Goal: Task Accomplishment & Management: Manage account settings

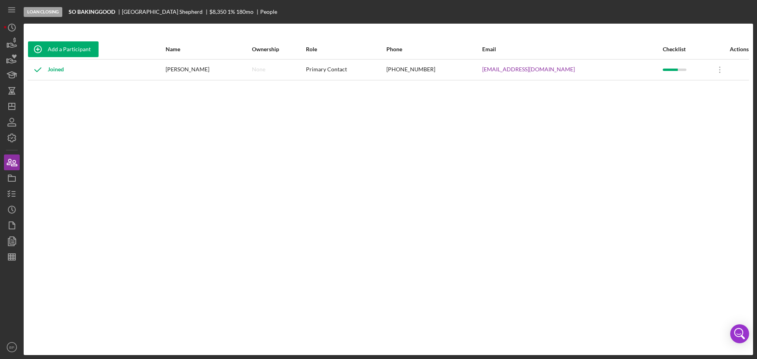
click at [405, 204] on div "Add a Participant Name Ownership Role Phone Email Checklist Actions Joined [PER…" at bounding box center [388, 189] width 729 height 300
click at [10, 162] on icon "button" at bounding box center [9, 162] width 4 height 6
click at [200, 70] on div "[PERSON_NAME]" at bounding box center [208, 70] width 85 height 20
click at [11, 164] on icon "button" at bounding box center [14, 163] width 6 height 6
click at [6, 121] on icon "button" at bounding box center [12, 122] width 20 height 20
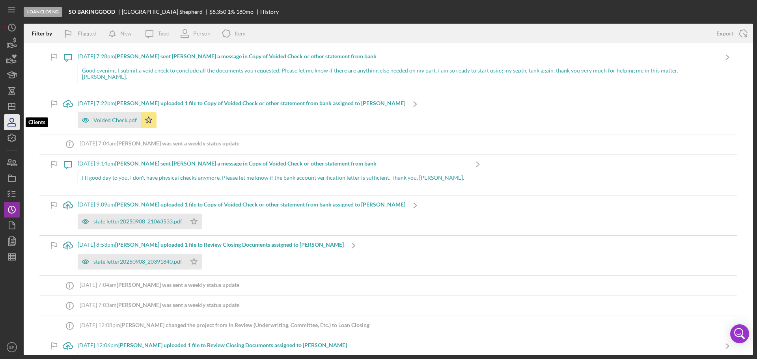
click at [13, 121] on icon "button" at bounding box center [12, 122] width 20 height 20
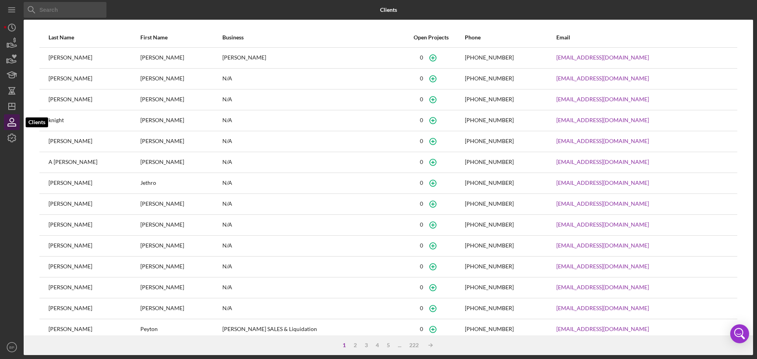
click at [11, 123] on icon "button" at bounding box center [12, 122] width 20 height 20
click at [10, 134] on icon "button" at bounding box center [12, 138] width 20 height 20
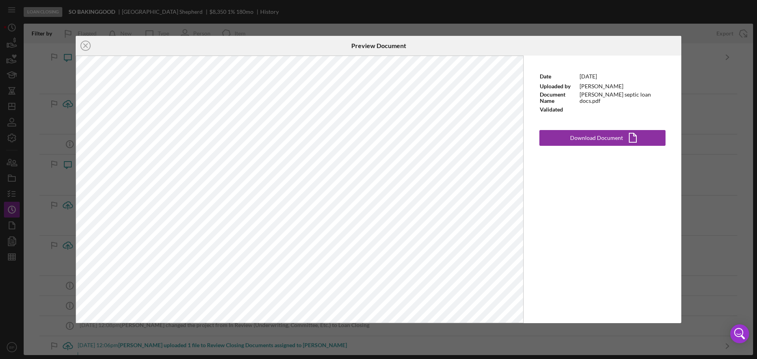
click at [12, 193] on div "Icon/Close Preview Document Date [DATE] Uploaded by [PERSON_NAME] Document Name…" at bounding box center [378, 179] width 757 height 359
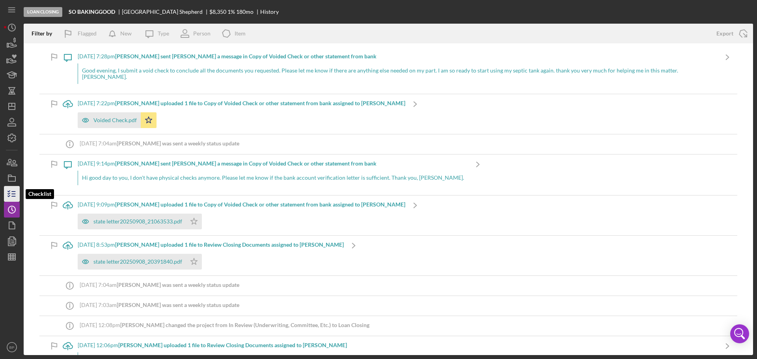
click at [12, 194] on line "button" at bounding box center [14, 194] width 4 height 0
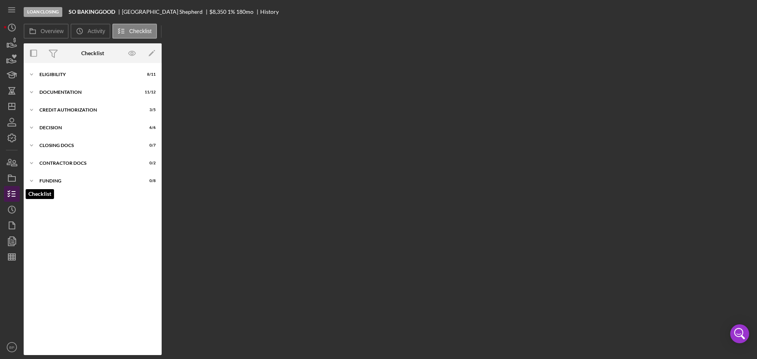
click at [12, 194] on line "button" at bounding box center [14, 194] width 4 height 0
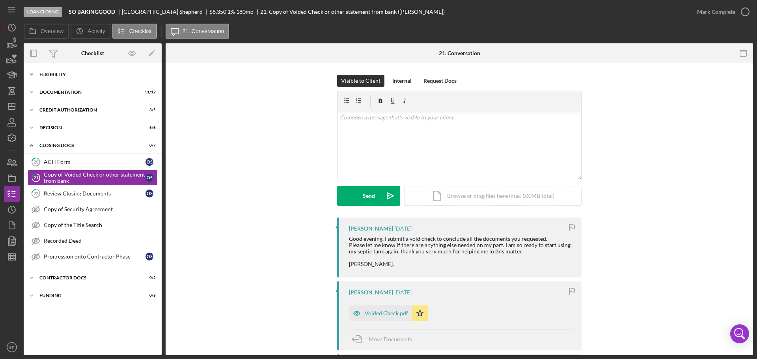
click at [30, 74] on polyline at bounding box center [31, 75] width 2 height 2
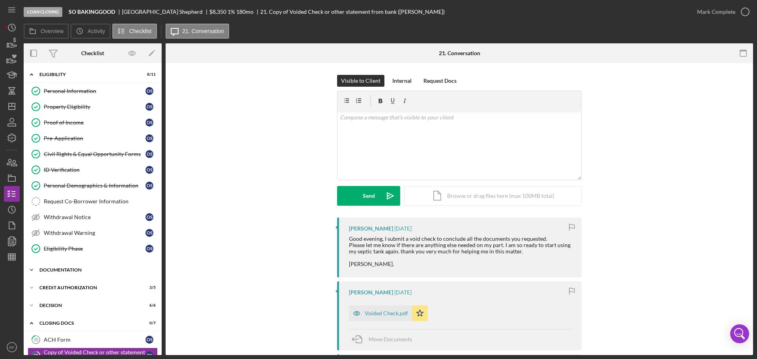
click at [31, 268] on icon "Icon/Expander" at bounding box center [32, 270] width 16 height 16
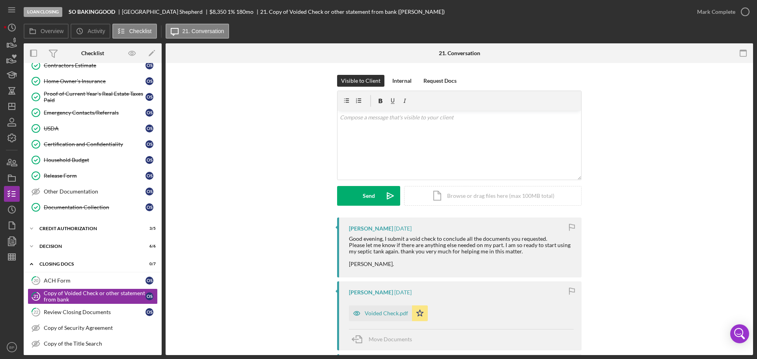
scroll to position [256, 0]
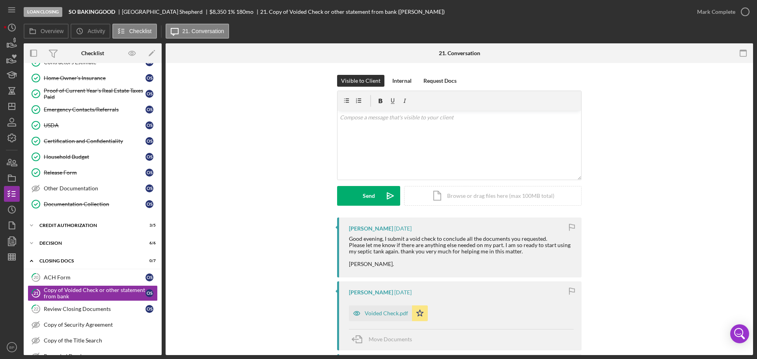
drag, startPoint x: 159, startPoint y: 254, endPoint x: 169, endPoint y: 285, distance: 32.3
click at [169, 285] on div "Overview Internal Workflow Stage Loan Closing Icon/Dropdown Arrow Archive (can …" at bounding box center [388, 199] width 729 height 312
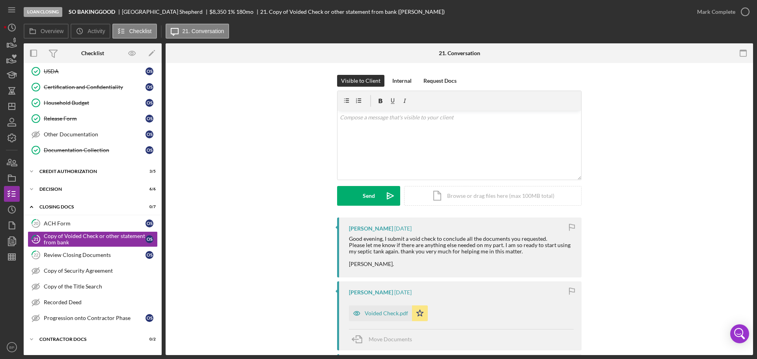
scroll to position [324, 0]
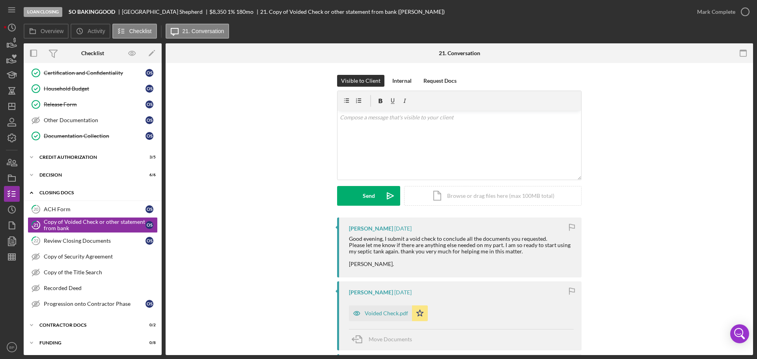
click at [74, 191] on div "CLOSING DOCS" at bounding box center [95, 192] width 112 height 5
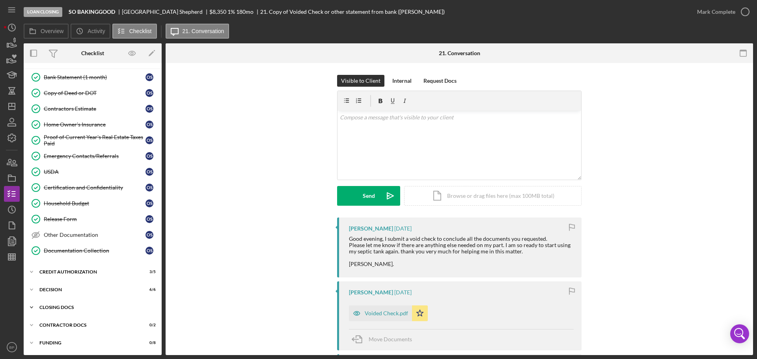
scroll to position [209, 0]
click at [31, 270] on icon "Icon/Expander" at bounding box center [32, 272] width 16 height 16
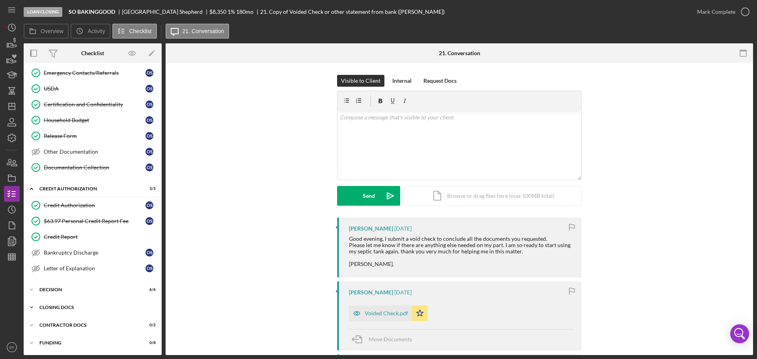
click at [33, 307] on polyline at bounding box center [31, 308] width 2 height 2
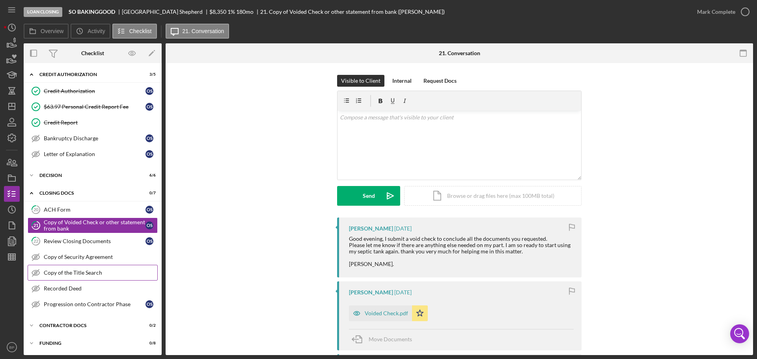
scroll to position [407, 0]
click at [28, 324] on icon "Icon/Expander" at bounding box center [32, 325] width 16 height 16
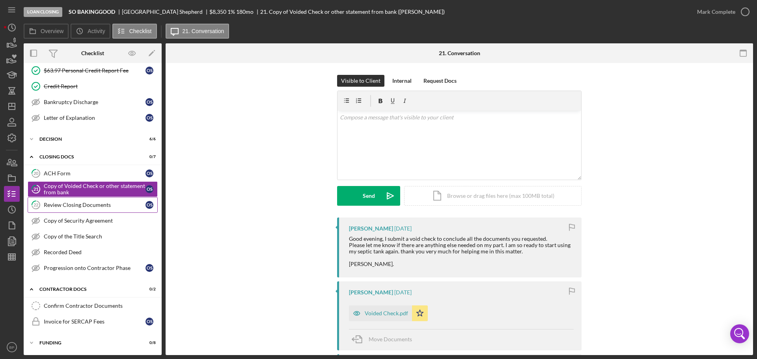
click at [73, 205] on div "Review Closing Documents" at bounding box center [95, 205] width 102 height 6
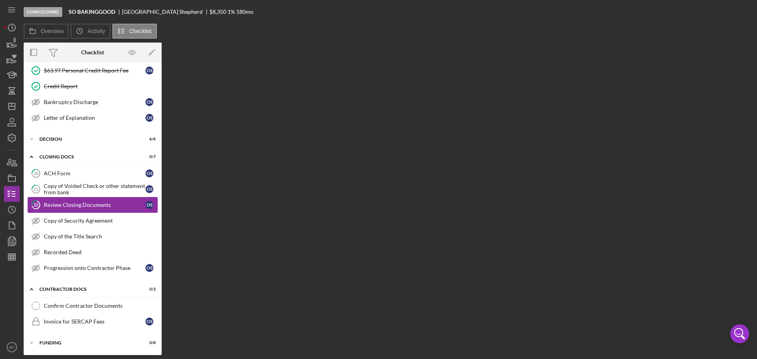
scroll to position [443, 0]
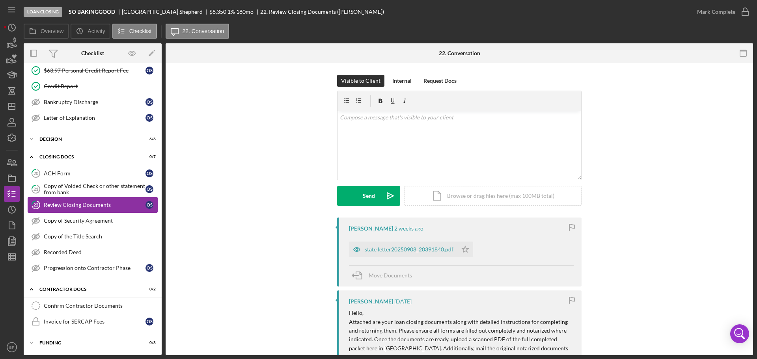
click at [42, 203] on icon "22" at bounding box center [36, 205] width 20 height 20
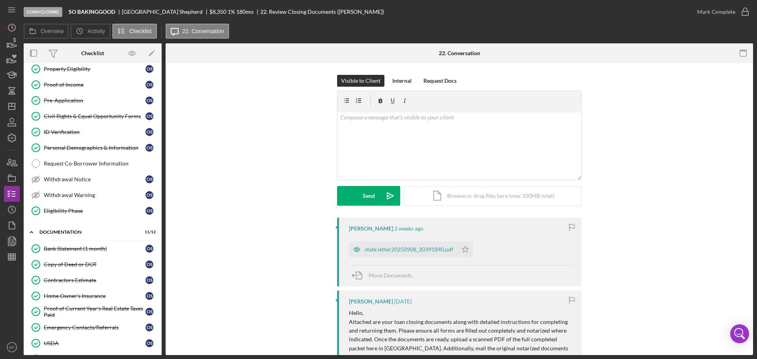
scroll to position [40, 0]
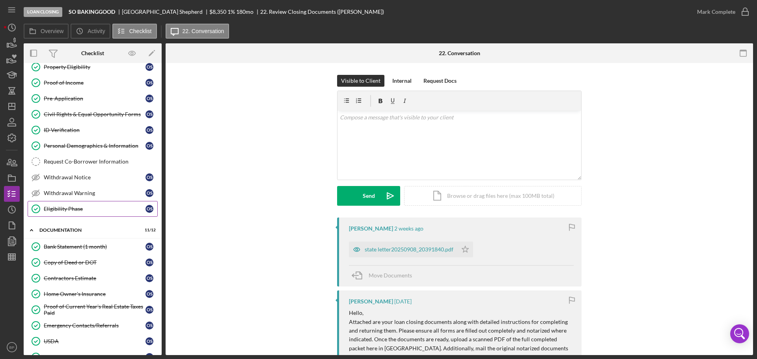
click at [63, 206] on div "Eligibility Phase" at bounding box center [95, 209] width 102 height 6
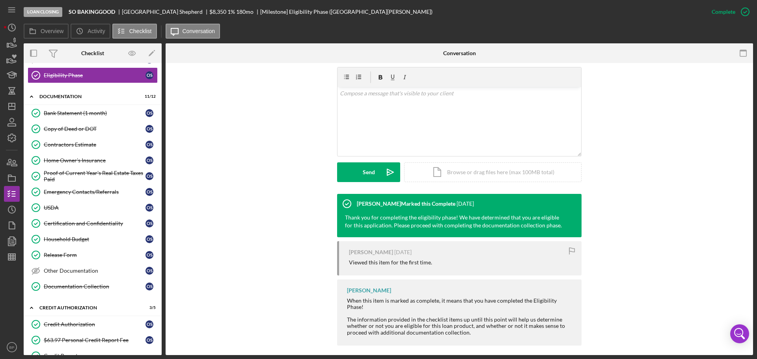
scroll to position [179, 0]
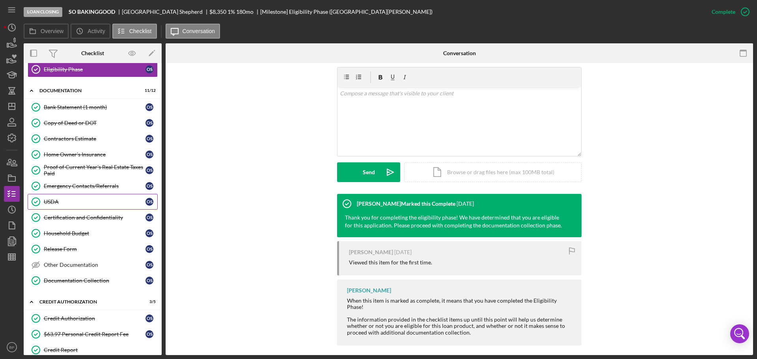
click at [58, 201] on div "USDA" at bounding box center [95, 202] width 102 height 6
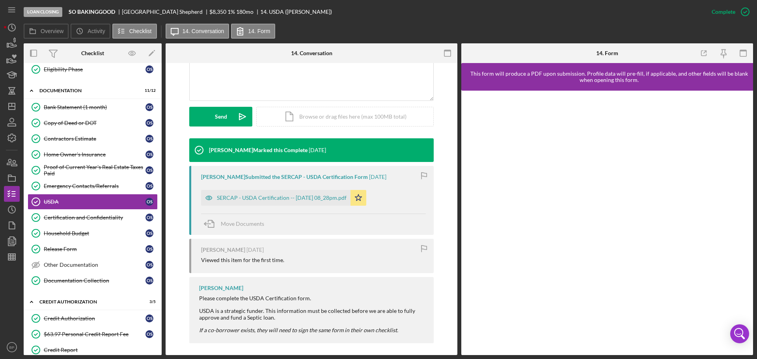
scroll to position [192, 0]
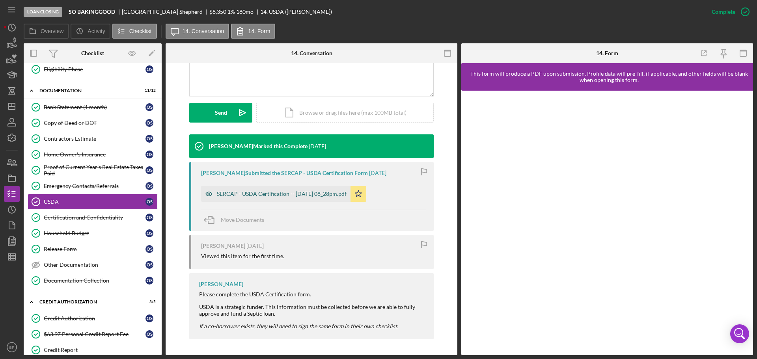
click at [279, 193] on div "SERCAP - USDA Certification -- [DATE] 08_28pm.pdf" at bounding box center [282, 194] width 130 height 6
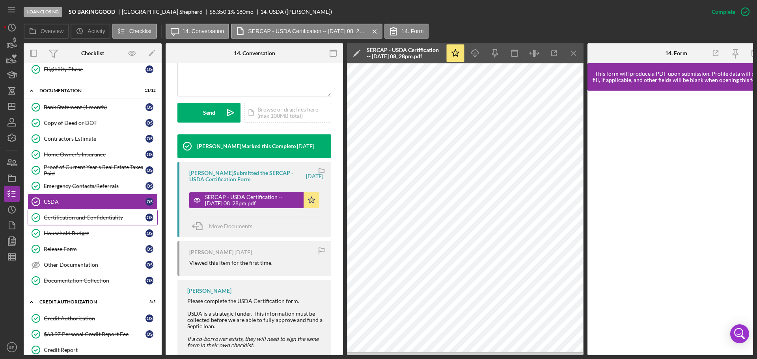
click at [69, 216] on div "Certification and Confidentiality" at bounding box center [95, 217] width 102 height 6
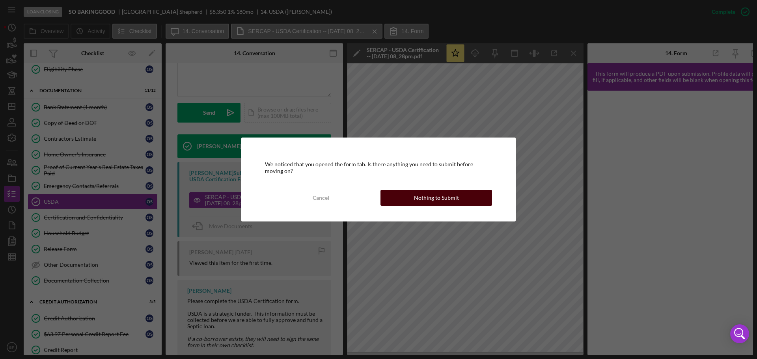
click at [441, 197] on div "Nothing to Submit" at bounding box center [436, 198] width 45 height 16
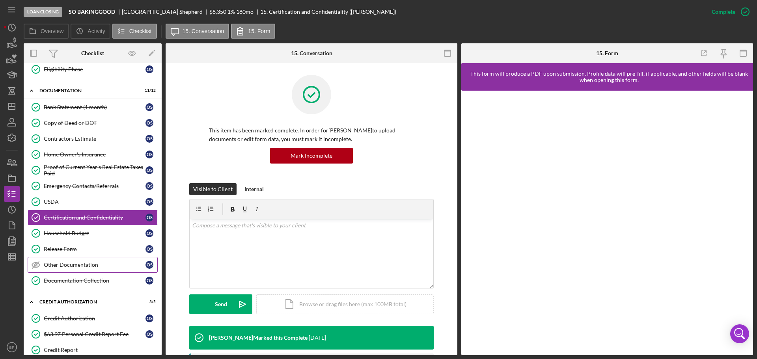
click at [95, 264] on div "Other Documentation" at bounding box center [95, 265] width 102 height 6
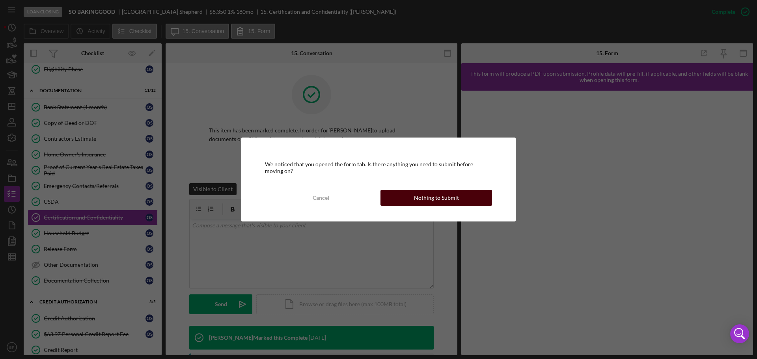
click at [437, 195] on div "Nothing to Submit" at bounding box center [436, 198] width 45 height 16
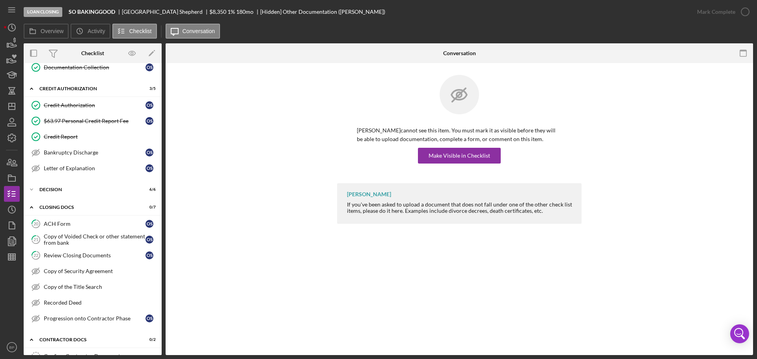
scroll to position [398, 0]
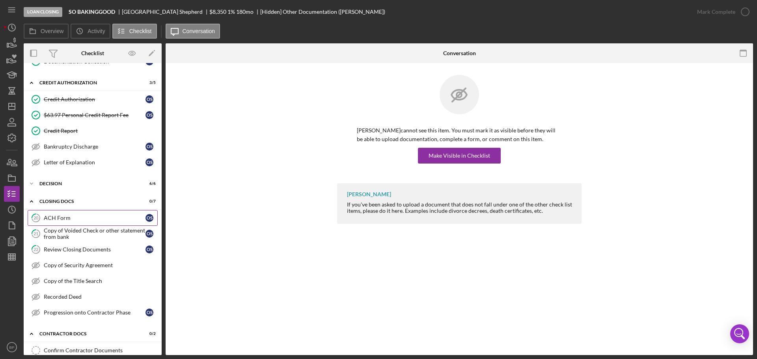
click at [80, 218] on div "ACH Form" at bounding box center [95, 218] width 102 height 6
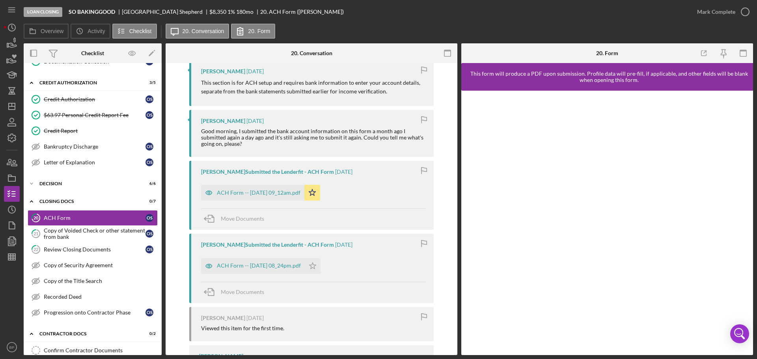
scroll to position [172, 0]
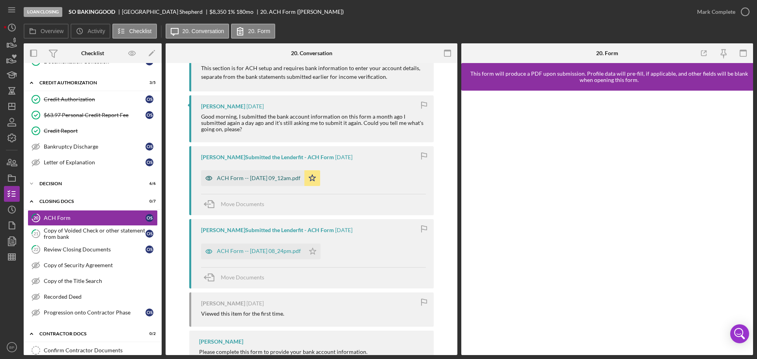
click at [250, 175] on div "ACH Form -- [DATE] 09_12am.pdf" at bounding box center [259, 178] width 84 height 6
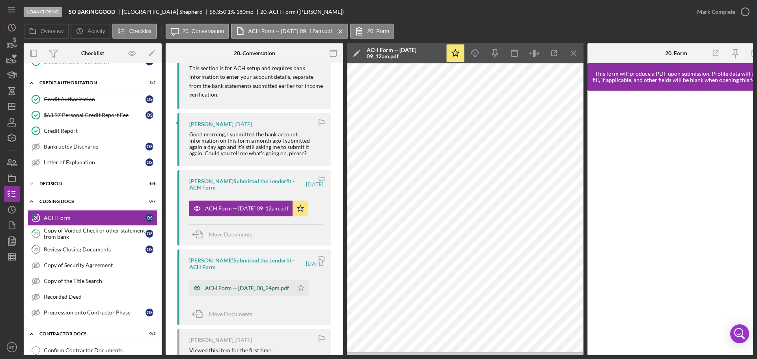
click at [228, 285] on div "ACH Form -- [DATE] 08_24pm.pdf" at bounding box center [247, 288] width 84 height 6
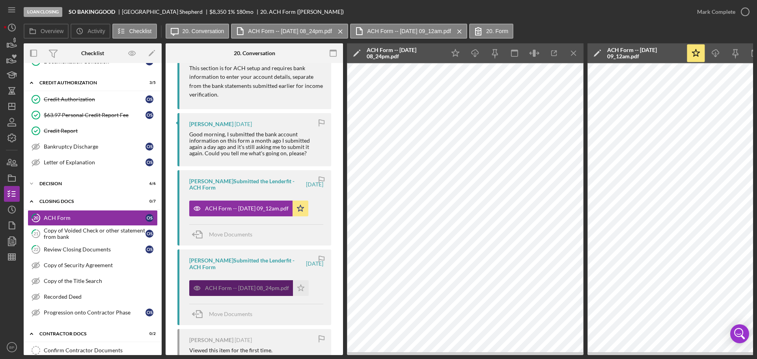
click at [240, 288] on div "ACH Form -- [DATE] 08_24pm.pdf" at bounding box center [247, 288] width 84 height 6
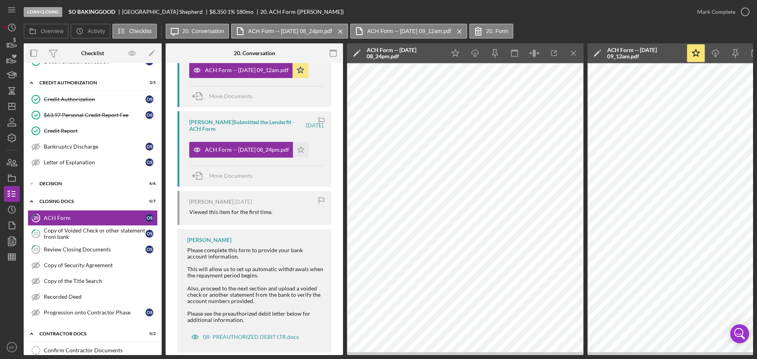
scroll to position [326, 0]
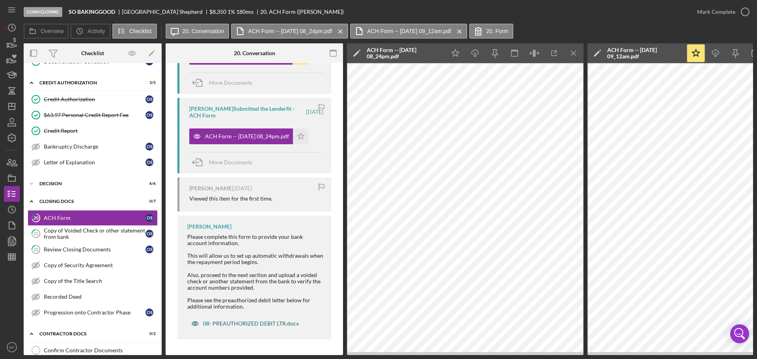
click at [249, 317] on div "08- PREAUTHORIZED DEBIT LTR.docx" at bounding box center [244, 324] width 115 height 16
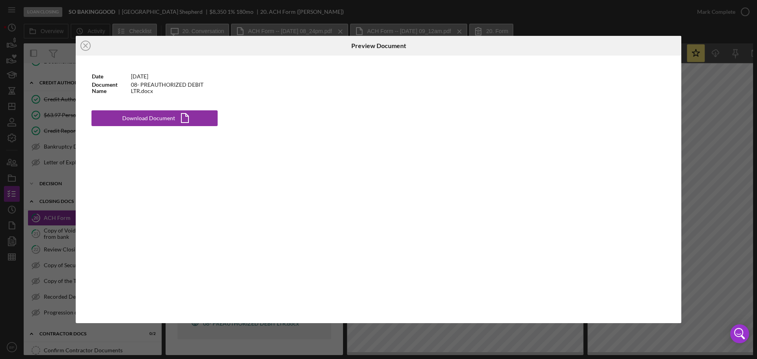
click at [249, 317] on div "Date [DATE] Document Name 08- PREAUTHORIZED DEBIT LTR.docx Download Document Ic…" at bounding box center [378, 190] width 605 height 268
click at [133, 119] on div "Download Document" at bounding box center [148, 118] width 53 height 16
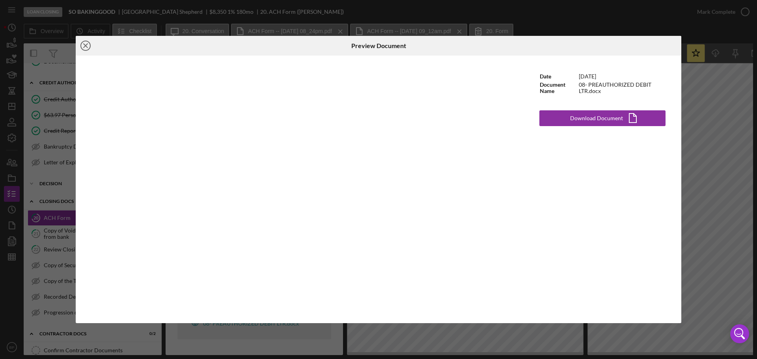
click at [85, 44] on icon "Icon/Close" at bounding box center [86, 46] width 20 height 20
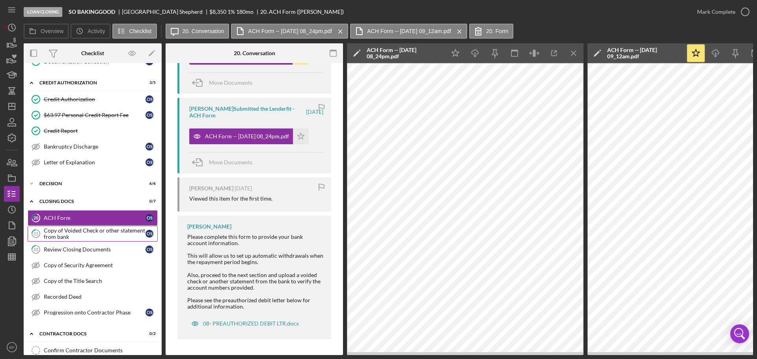
click at [86, 230] on div "Copy of Voided Check or other statement from bank" at bounding box center [95, 233] width 102 height 13
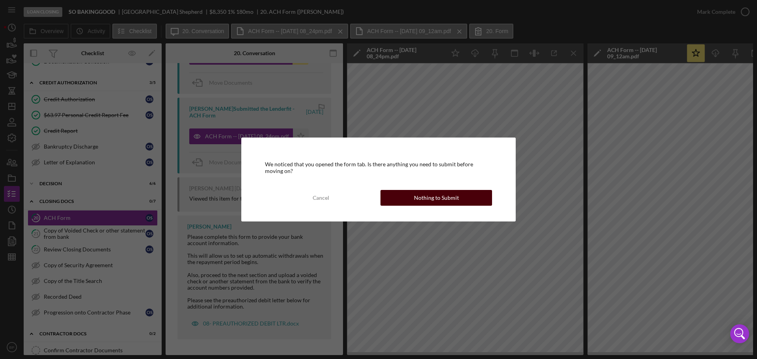
click at [448, 201] on div "Nothing to Submit" at bounding box center [436, 198] width 45 height 16
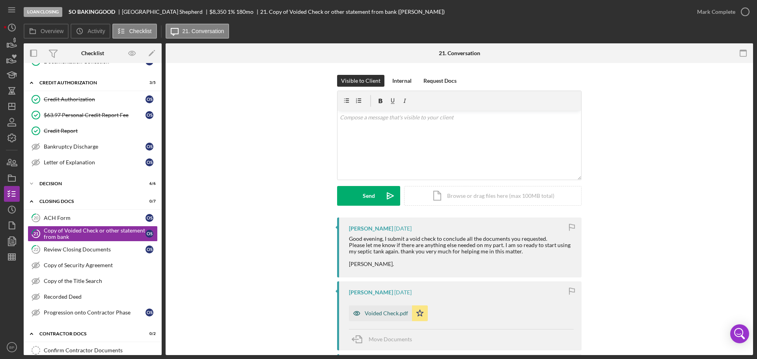
click at [373, 313] on div "Voided Check.pdf" at bounding box center [386, 313] width 43 height 6
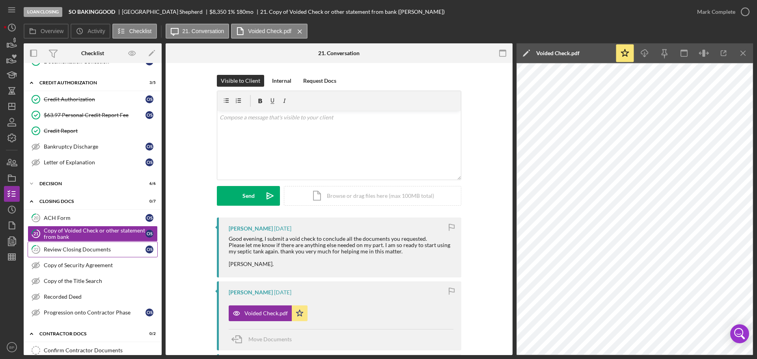
click at [91, 245] on link "22 Review Closing Documents O S" at bounding box center [93, 250] width 130 height 16
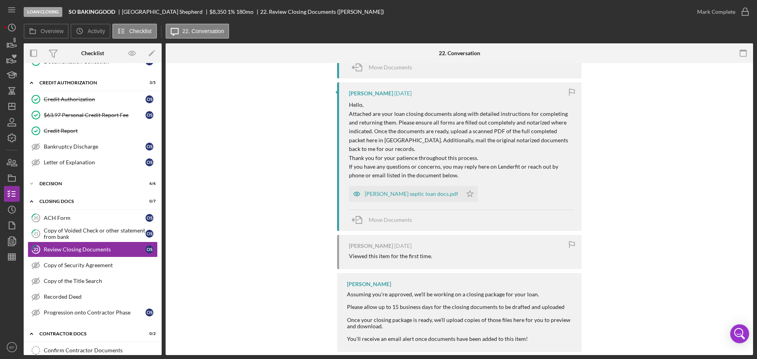
scroll to position [221, 0]
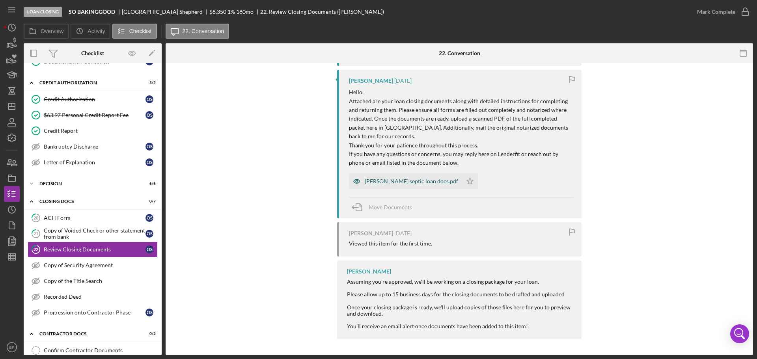
click at [417, 179] on div "[PERSON_NAME] septic loan docs.pdf" at bounding box center [411, 181] width 93 height 6
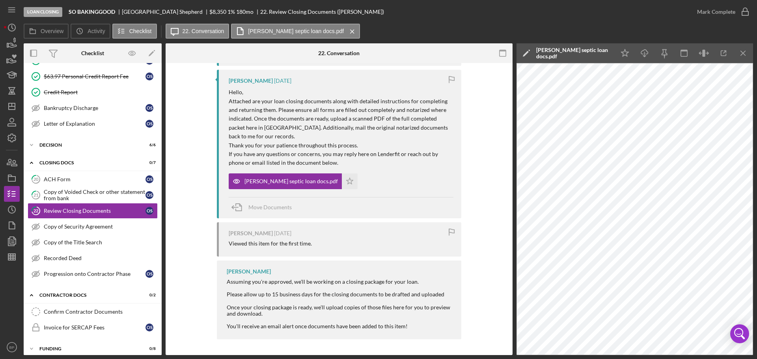
scroll to position [443, 0]
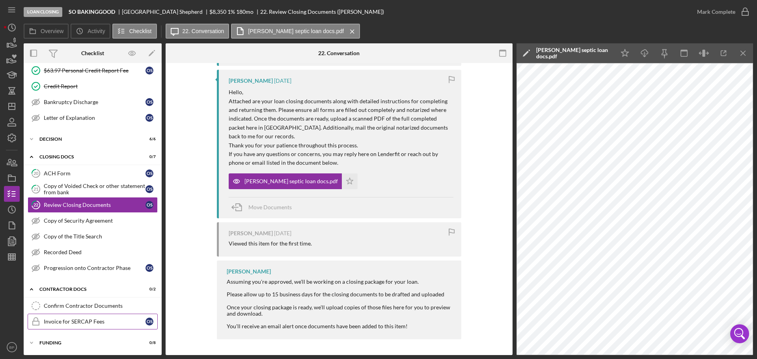
click at [93, 319] on div "Invoice for SERCAP Fees" at bounding box center [95, 321] width 102 height 6
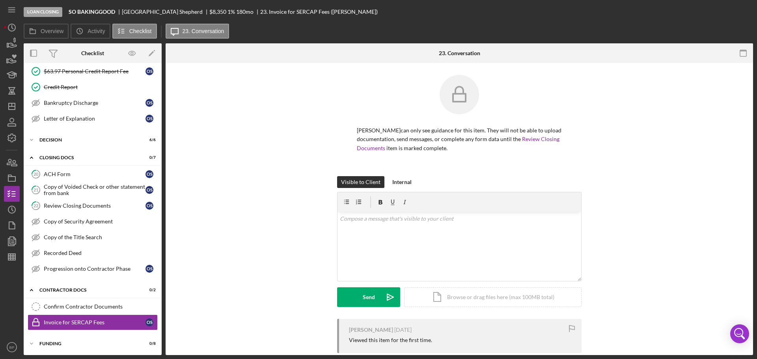
scroll to position [443, 0]
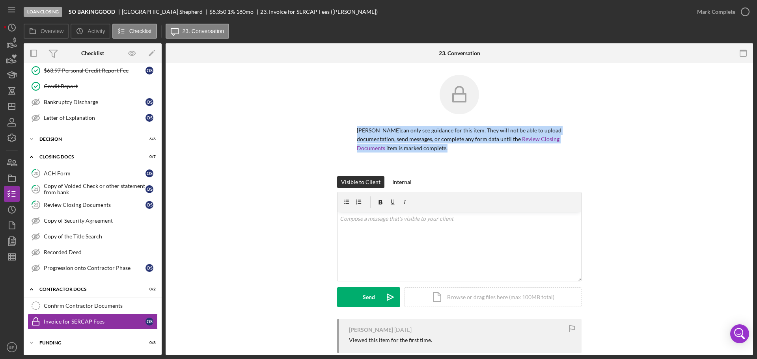
drag, startPoint x: 750, startPoint y: 85, endPoint x: 759, endPoint y: 160, distance: 76.3
click at [756, 160] on html "Loan Closing SO BAKINGGOOD [PERSON_NAME] $8,350 1 % 180 mo 23. Invoice for SERC…" at bounding box center [378, 179] width 757 height 359
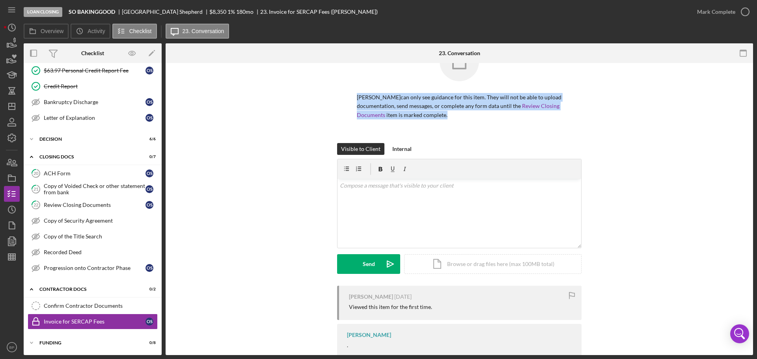
scroll to position [57, 0]
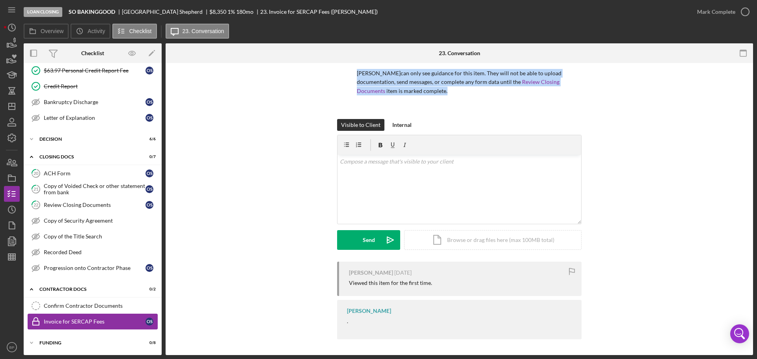
click at [76, 323] on div "Invoice for SERCAP Fees" at bounding box center [95, 321] width 102 height 6
click at [5, 210] on icon "Icon/History" at bounding box center [12, 210] width 20 height 20
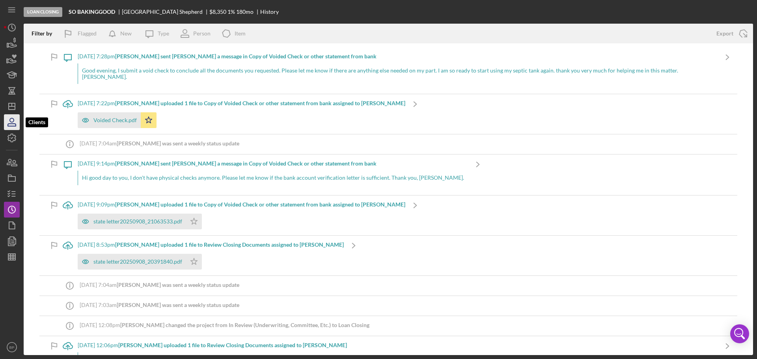
click at [11, 121] on icon "button" at bounding box center [12, 120] width 4 height 4
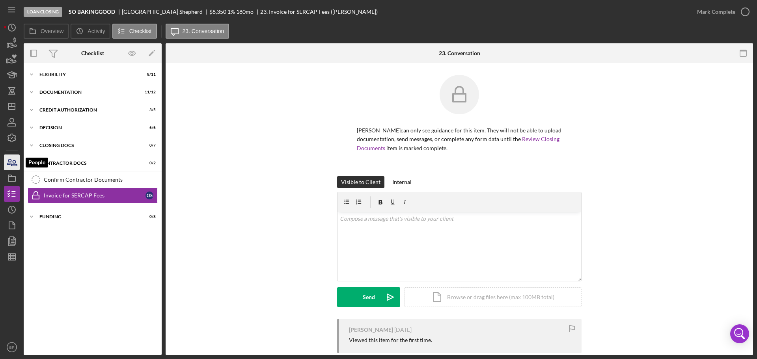
click at [7, 160] on icon "button" at bounding box center [12, 163] width 20 height 20
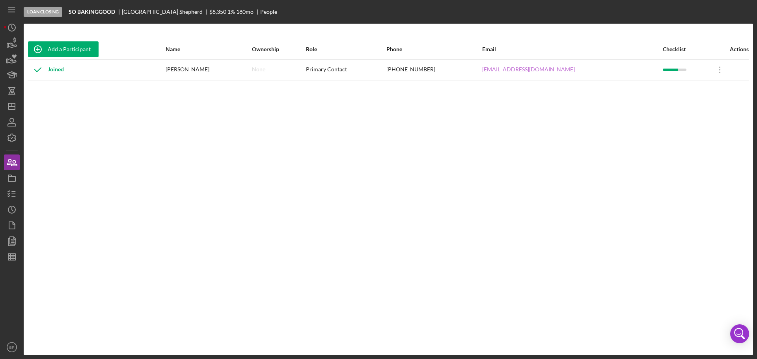
click at [555, 68] on link "[EMAIL_ADDRESS][DOMAIN_NAME]" at bounding box center [528, 69] width 93 height 6
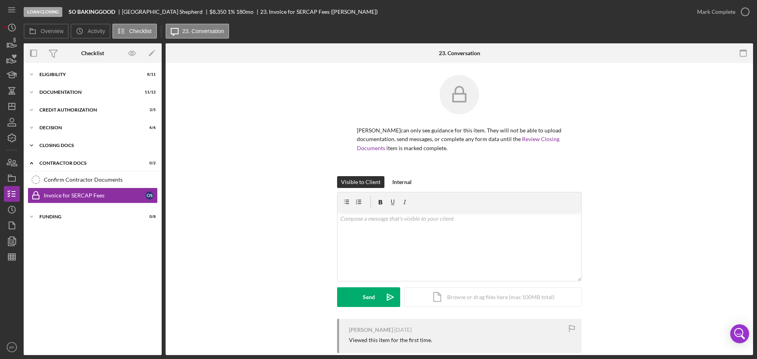
click at [44, 145] on div "CLOSING DOCS" at bounding box center [95, 145] width 112 height 5
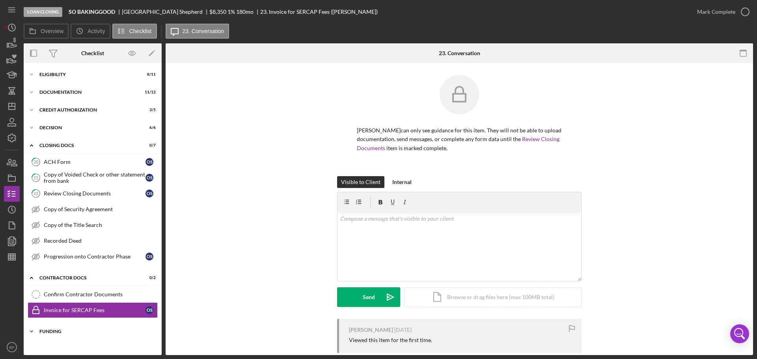
click at [55, 333] on div "Funding" at bounding box center [95, 331] width 112 height 5
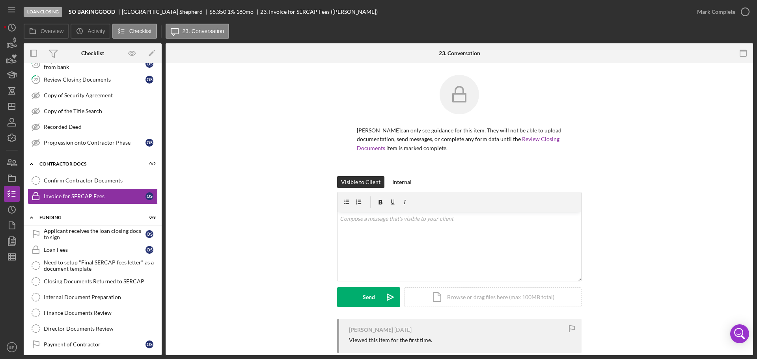
scroll to position [119, 0]
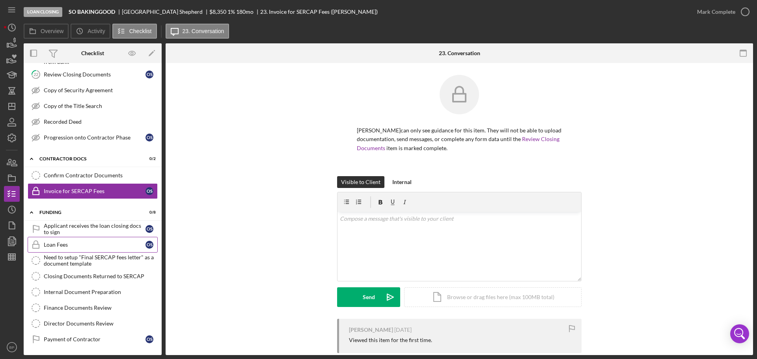
click at [91, 244] on div "Loan Fees" at bounding box center [95, 245] width 102 height 6
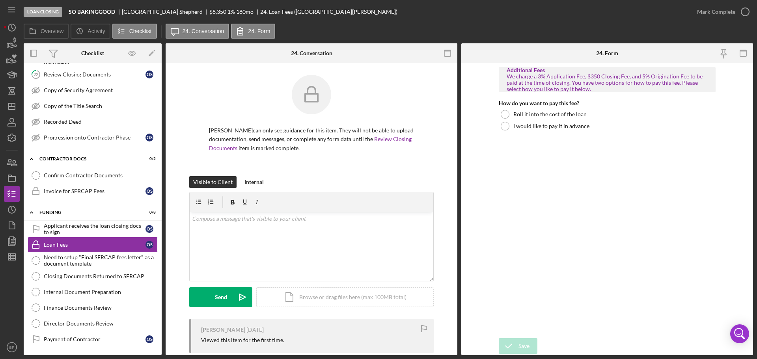
scroll to position [73, 0]
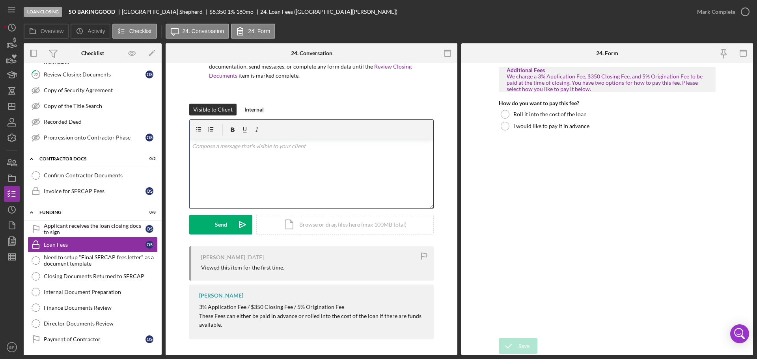
click at [251, 155] on div "v Color teal Color pink Remove color Add row above Add row below Add column bef…" at bounding box center [312, 174] width 244 height 69
click at [236, 159] on div "v Color teal Color pink Remove color Add row above Add row below Add column bef…" at bounding box center [312, 174] width 244 height 69
click at [107, 177] on div "Confirm Contractor Documents" at bounding box center [100, 175] width 113 height 6
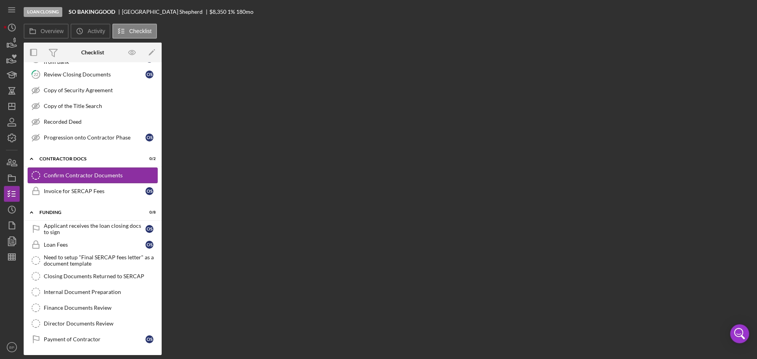
scroll to position [119, 0]
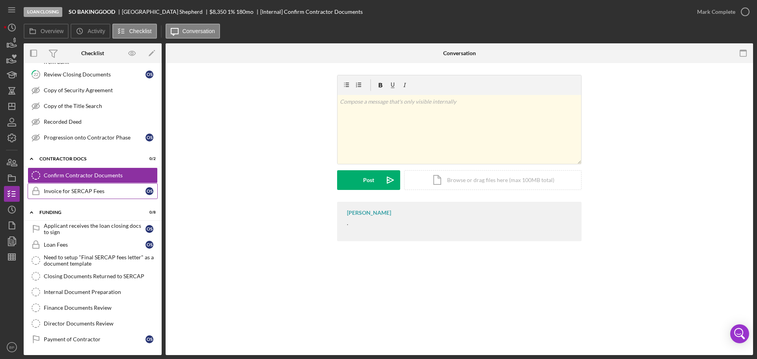
click at [59, 188] on div "Invoice for SERCAP Fees" at bounding box center [95, 191] width 102 height 6
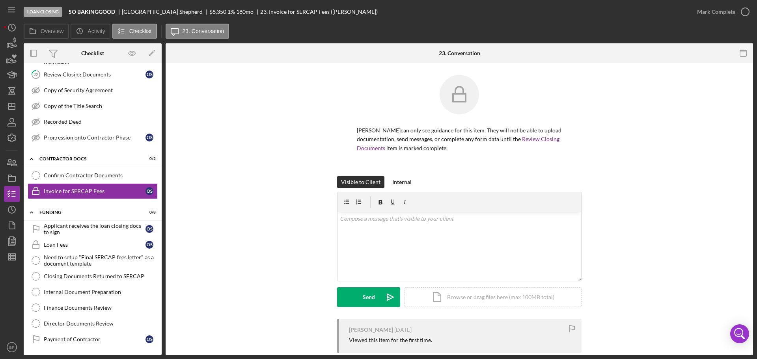
scroll to position [57, 0]
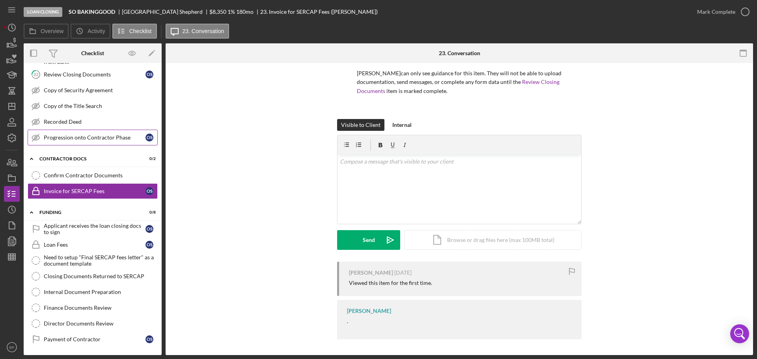
click at [61, 136] on div "Progression onto Contractor Phase" at bounding box center [95, 137] width 102 height 6
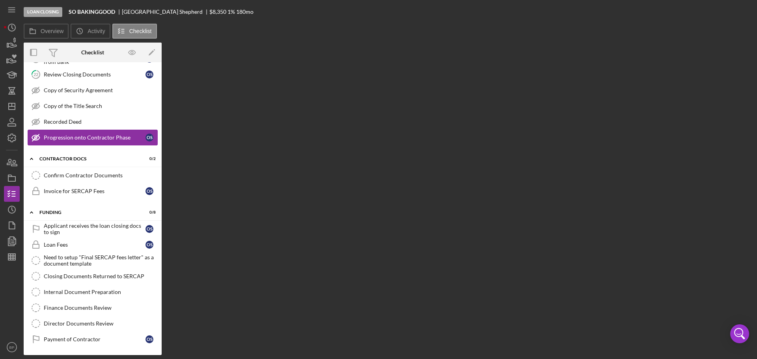
scroll to position [119, 0]
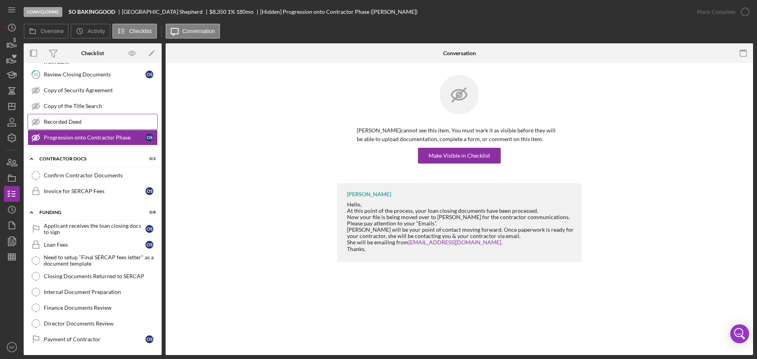
click at [47, 123] on div "Recorded Deed" at bounding box center [100, 122] width 113 height 6
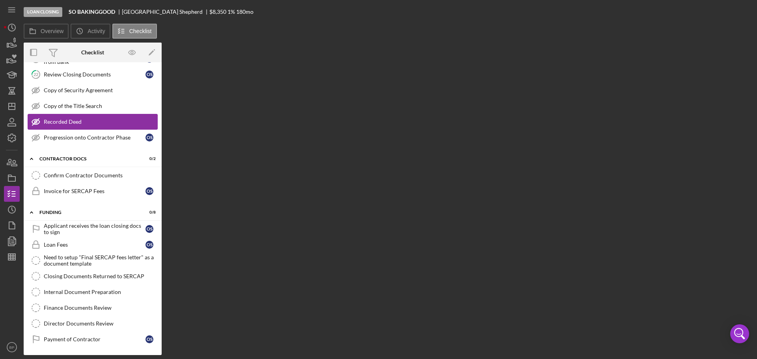
scroll to position [119, 0]
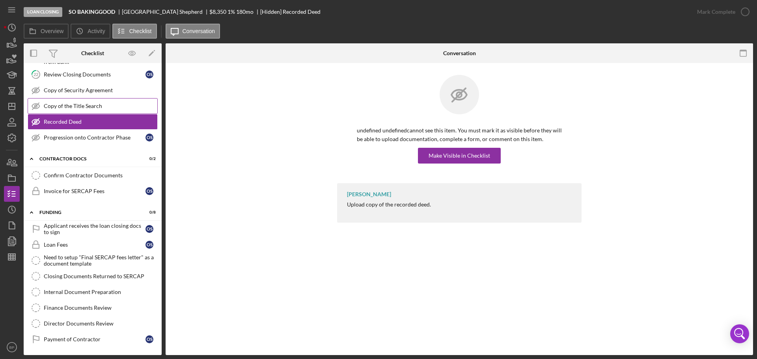
click at [49, 106] on div "Copy of the Title Search" at bounding box center [100, 106] width 113 height 6
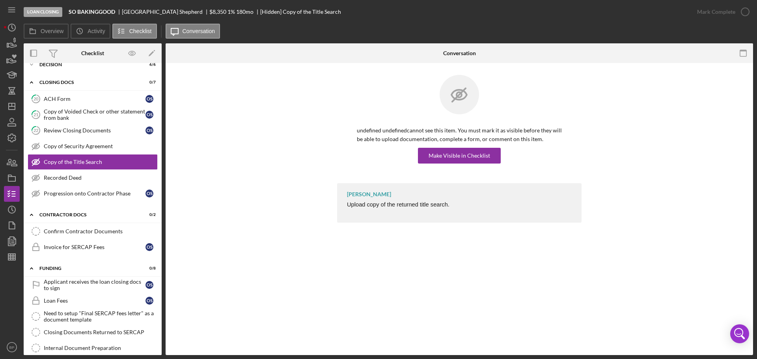
scroll to position [59, 0]
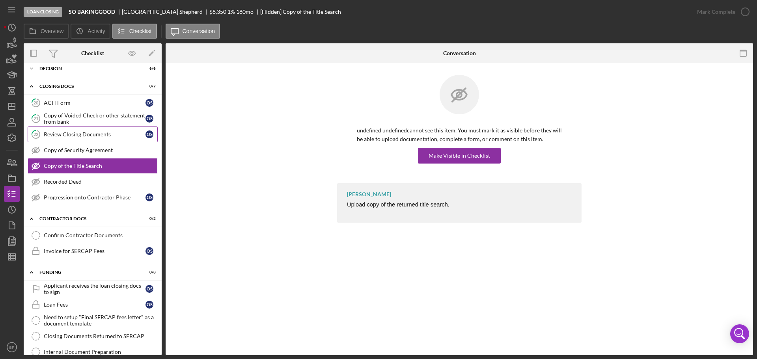
click at [75, 129] on link "22 Review Closing Documents O S" at bounding box center [93, 135] width 130 height 16
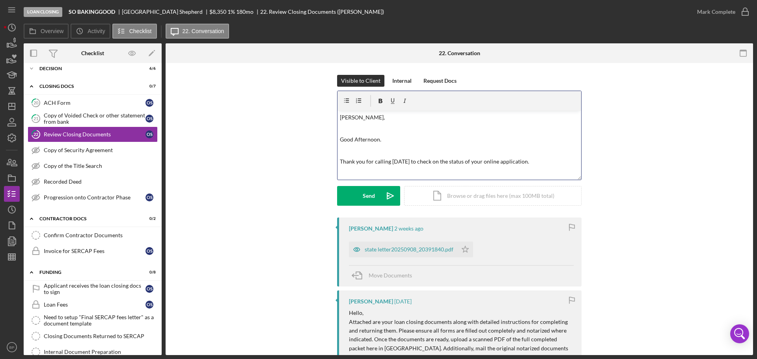
click at [346, 152] on p at bounding box center [459, 150] width 239 height 9
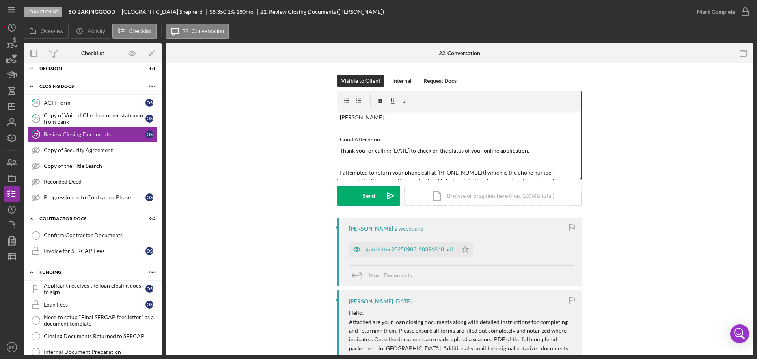
click at [363, 164] on p at bounding box center [459, 161] width 239 height 9
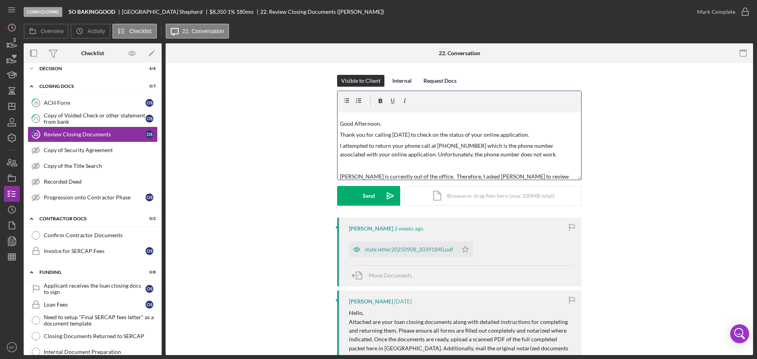
scroll to position [25, 0]
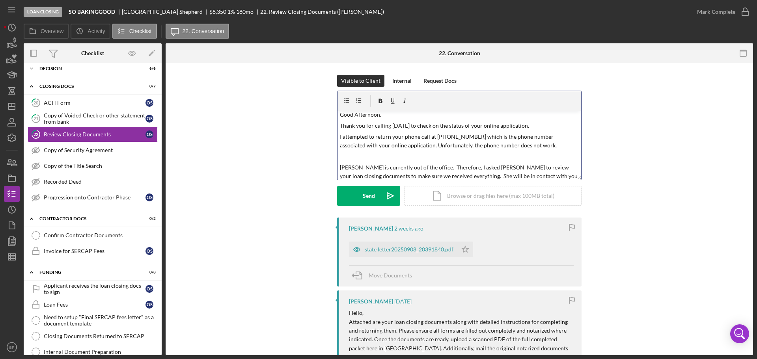
click at [358, 156] on p at bounding box center [459, 156] width 239 height 9
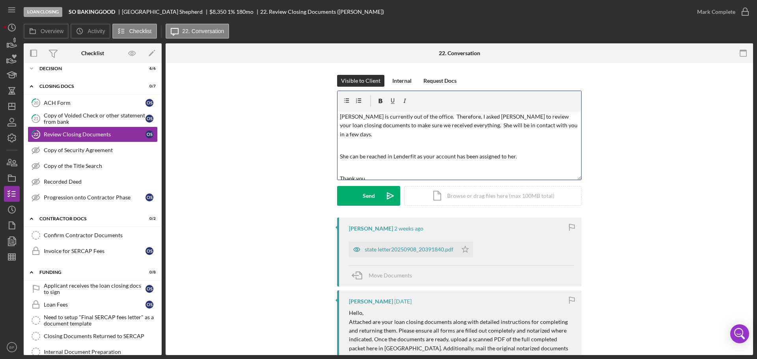
scroll to position [65, 0]
click at [367, 145] on p at bounding box center [459, 144] width 239 height 9
click at [577, 155] on div "v Color teal Color pink Remove color Add row above Add row below Add column bef…" at bounding box center [459, 145] width 244 height 69
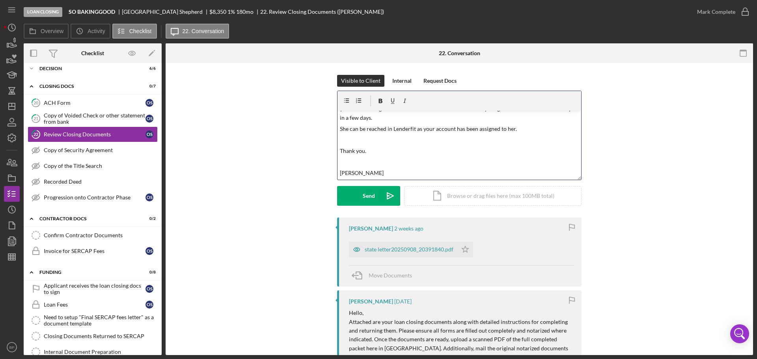
click at [377, 173] on p "[PERSON_NAME]" at bounding box center [459, 173] width 239 height 9
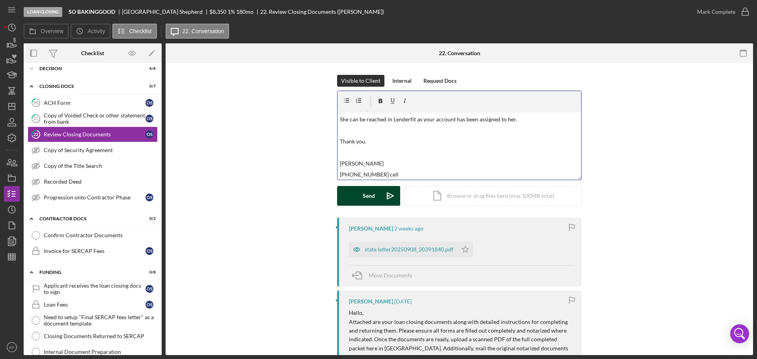
click at [356, 197] on button "Send Icon/icon-invite-send" at bounding box center [368, 196] width 63 height 20
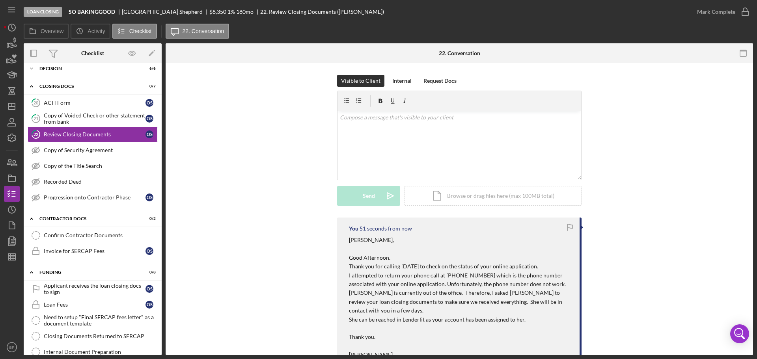
scroll to position [0, 0]
click at [10, 169] on icon "button" at bounding box center [12, 163] width 20 height 20
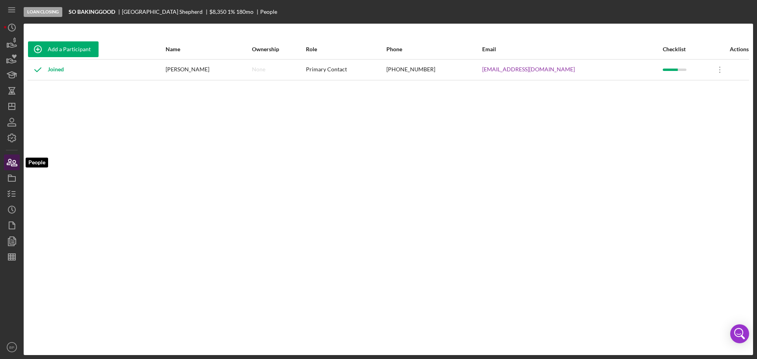
click at [13, 162] on icon "button" at bounding box center [14, 163] width 6 height 6
click at [13, 125] on icon "button" at bounding box center [12, 122] width 20 height 20
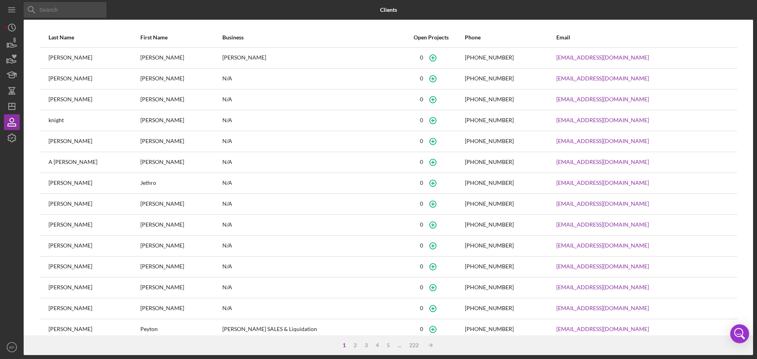
click at [94, 14] on input at bounding box center [65, 10] width 83 height 16
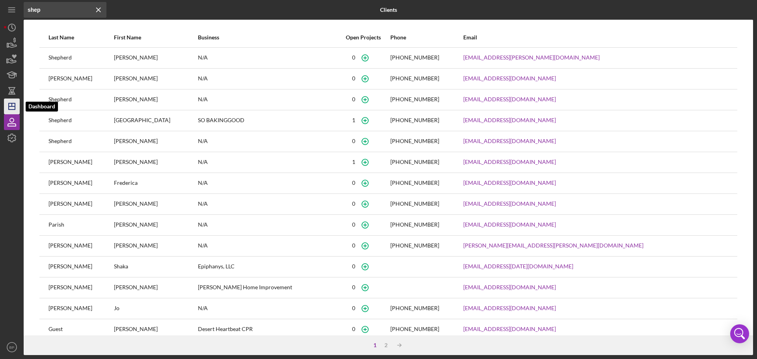
type input "shep"
click at [13, 102] on icon "Icon/Dashboard" at bounding box center [12, 107] width 20 height 20
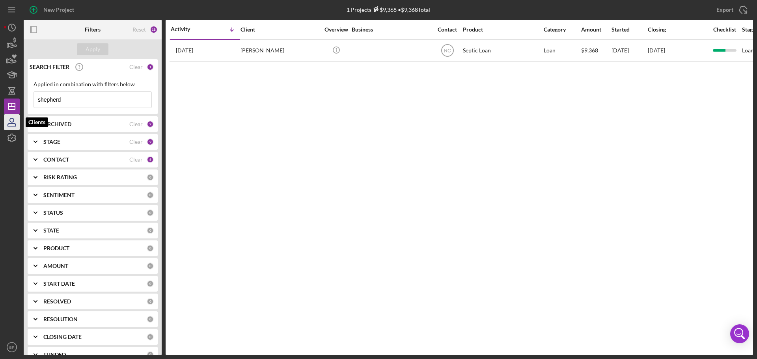
click at [11, 124] on icon "button" at bounding box center [12, 125] width 8 height 2
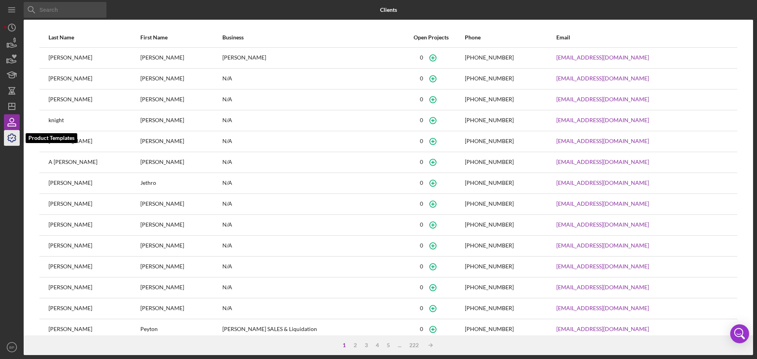
click at [13, 136] on icon "button" at bounding box center [12, 138] width 8 height 8
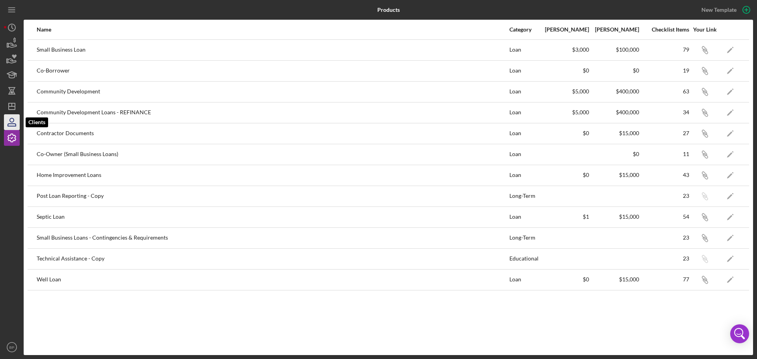
click at [16, 124] on icon "button" at bounding box center [12, 125] width 8 height 2
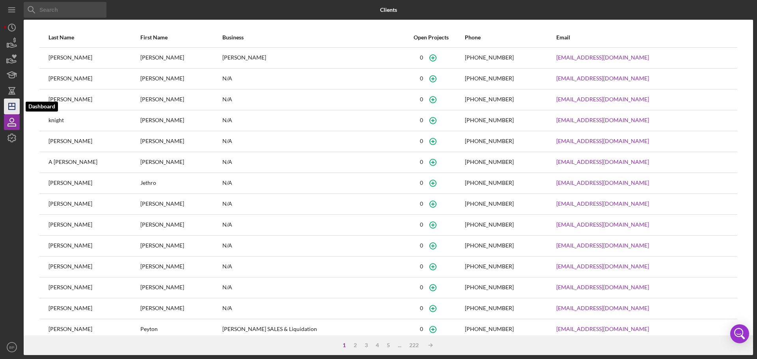
click at [12, 109] on icon "Icon/Dashboard" at bounding box center [12, 107] width 20 height 20
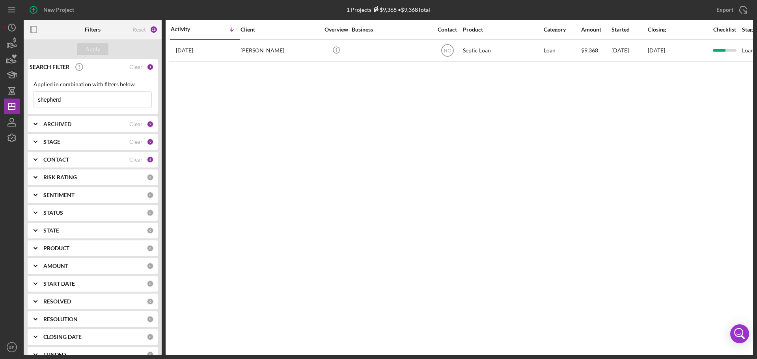
drag, startPoint x: 444, startPoint y: 50, endPoint x: 410, endPoint y: 105, distance: 64.6
click at [410, 107] on div "Activity Icon/Table Sort Arrow Client Overview Business Contact Product Categor…" at bounding box center [459, 187] width 587 height 335
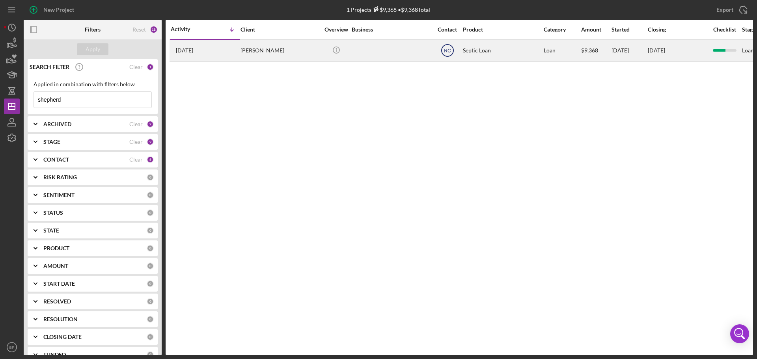
click at [446, 49] on text "RC" at bounding box center [447, 51] width 7 height 6
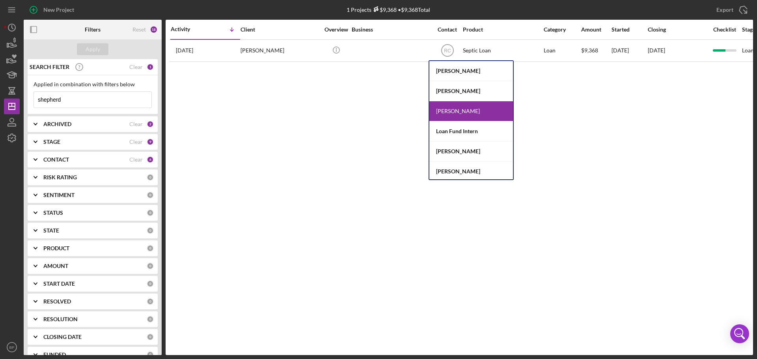
scroll to position [22, 0]
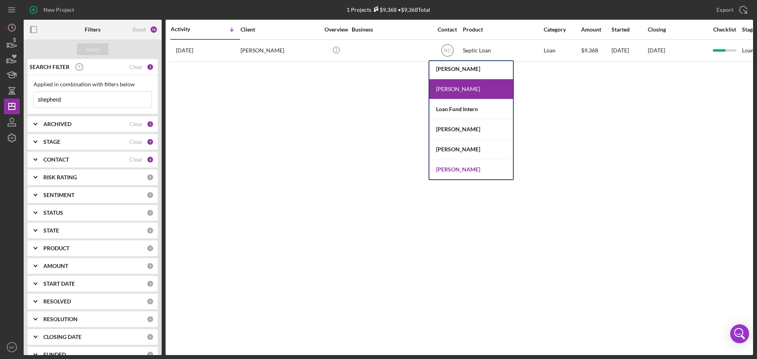
click at [466, 168] on div "[PERSON_NAME]" at bounding box center [471, 170] width 84 height 20
